Goal: Obtain resource: Obtain resource

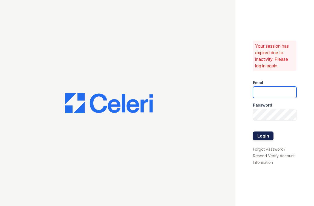
type input "[PERSON_NAME][EMAIL_ADDRESS][DOMAIN_NAME]"
click at [265, 132] on button "Login" at bounding box center [263, 136] width 21 height 9
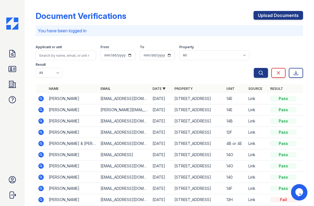
scroll to position [19, 0]
click at [40, 141] on icon at bounding box center [40, 143] width 5 height 5
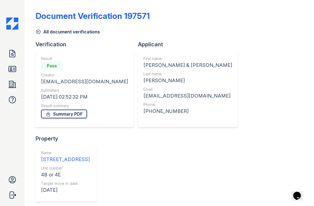
click at [60, 112] on link "Summary PDF" at bounding box center [64, 114] width 46 height 9
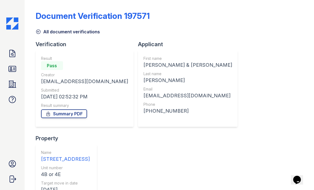
scroll to position [218, 0]
click at [62, 110] on link "Summary PDF" at bounding box center [64, 114] width 46 height 9
click at [73, 110] on link "Summary PDF" at bounding box center [64, 114] width 46 height 9
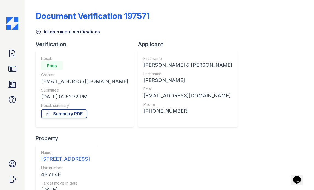
scroll to position [68, 0]
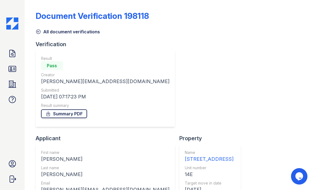
click at [67, 113] on link "Summary PDF" at bounding box center [64, 114] width 46 height 9
click at [12, 23] on img at bounding box center [12, 24] width 12 height 12
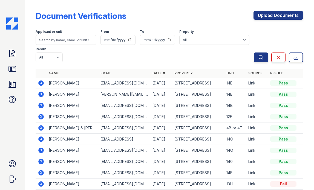
click at [41, 83] on icon at bounding box center [40, 82] width 1 height 1
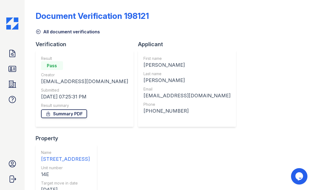
click at [66, 114] on link "Summary PDF" at bounding box center [64, 114] width 46 height 9
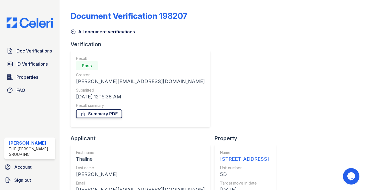
click at [101, 115] on link "Summary PDF" at bounding box center [99, 114] width 46 height 9
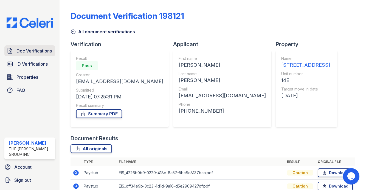
click at [32, 52] on span "Doc Verifications" at bounding box center [33, 51] width 35 height 7
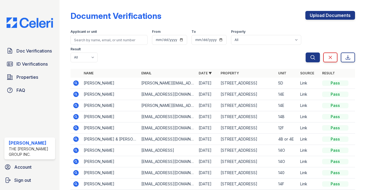
click at [75, 116] on icon at bounding box center [76, 117] width 7 height 7
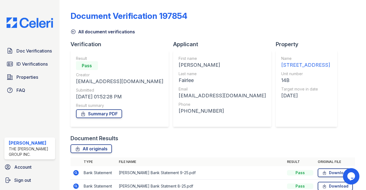
scroll to position [295, 0]
click at [88, 145] on link "All originals" at bounding box center [90, 149] width 41 height 9
click at [92, 110] on link "Summary PDF" at bounding box center [99, 114] width 46 height 9
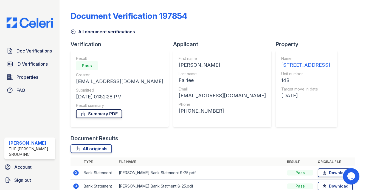
click at [101, 110] on link "Summary PDF" at bounding box center [99, 114] width 46 height 9
click at [86, 145] on link "All originals" at bounding box center [90, 149] width 41 height 9
click at [102, 110] on link "Summary PDF" at bounding box center [99, 114] width 46 height 9
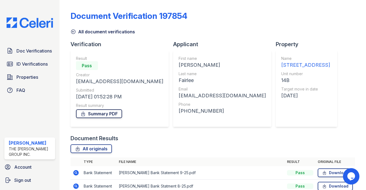
click at [102, 110] on link "Summary PDF" at bounding box center [99, 114] width 46 height 9
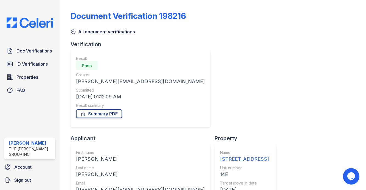
scroll to position [192, 0]
click at [102, 110] on link "Summary PDF" at bounding box center [99, 114] width 46 height 9
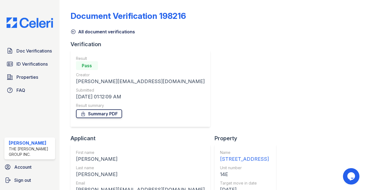
click at [98, 110] on link "Summary PDF" at bounding box center [99, 114] width 46 height 9
click at [93, 110] on link "Summary PDF" at bounding box center [99, 114] width 46 height 9
